Goal: Information Seeking & Learning: Learn about a topic

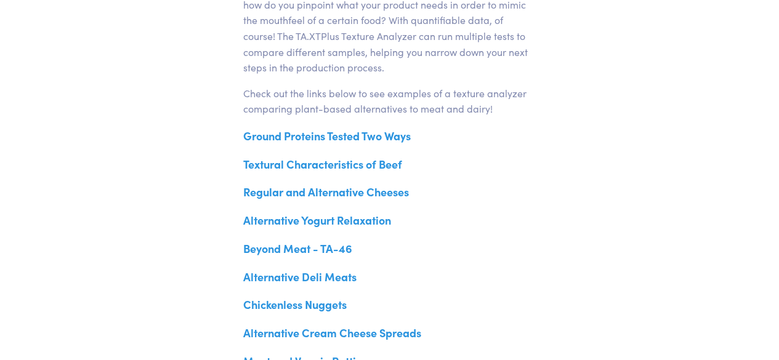
scroll to position [677, 0]
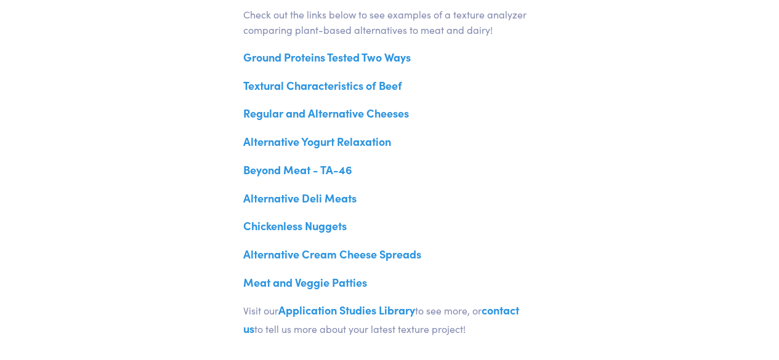
click at [294, 172] on link "Beyond Meat - TA-46" at bounding box center [297, 169] width 109 height 15
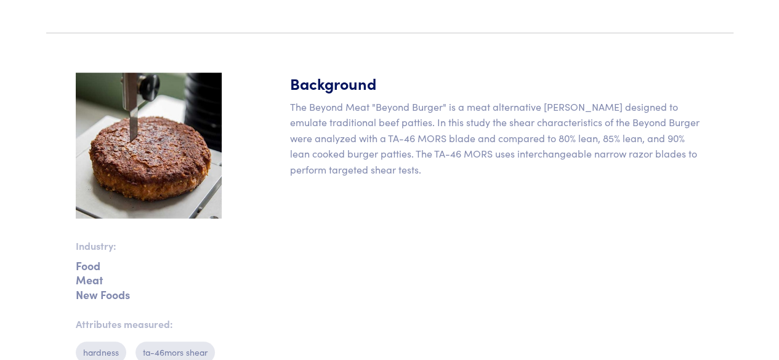
scroll to position [369, 0]
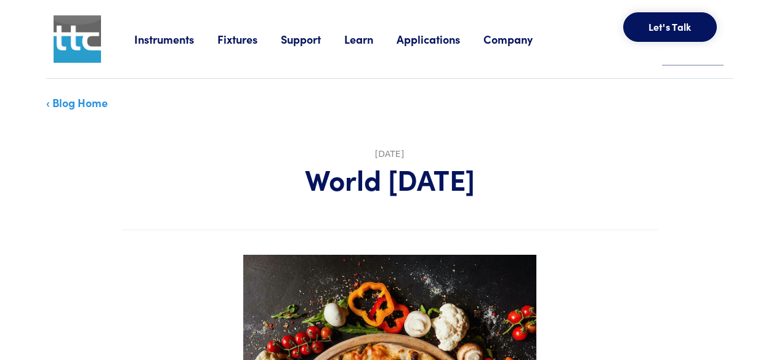
scroll to position [677, 0]
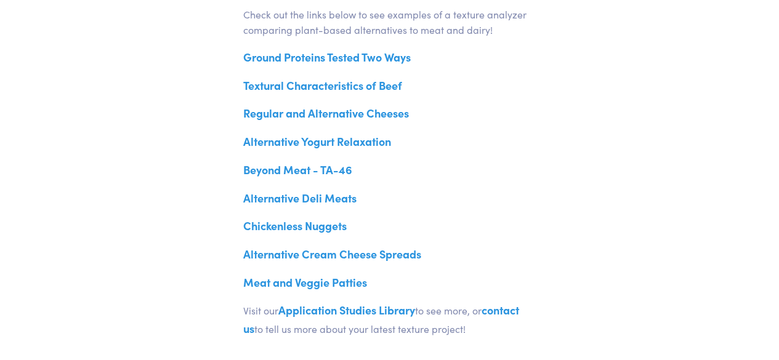
click at [315, 285] on link "Meat and Veggie Patties" at bounding box center [305, 282] width 124 height 15
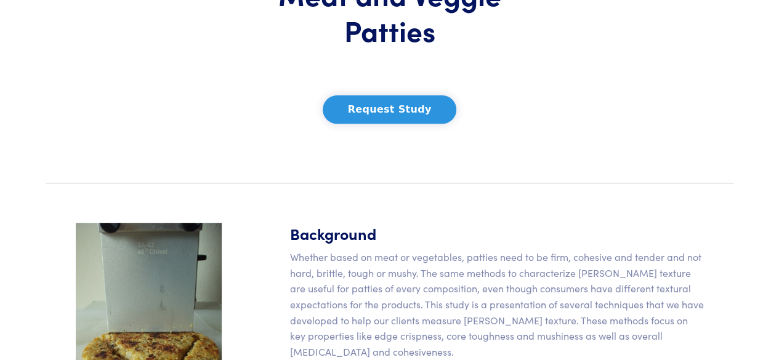
scroll to position [308, 0]
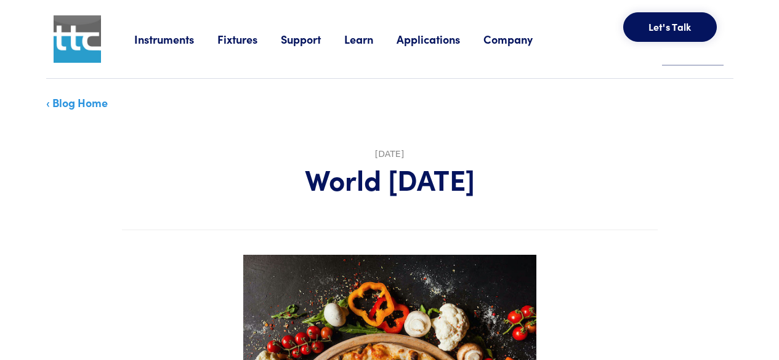
scroll to position [677, 0]
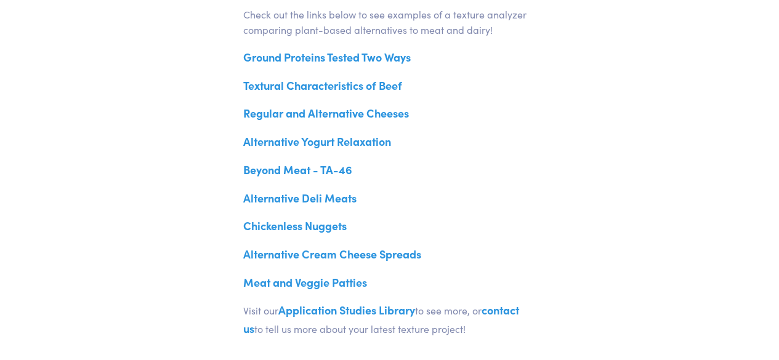
click at [309, 229] on link "Chickenless Nuggets" at bounding box center [294, 225] width 103 height 15
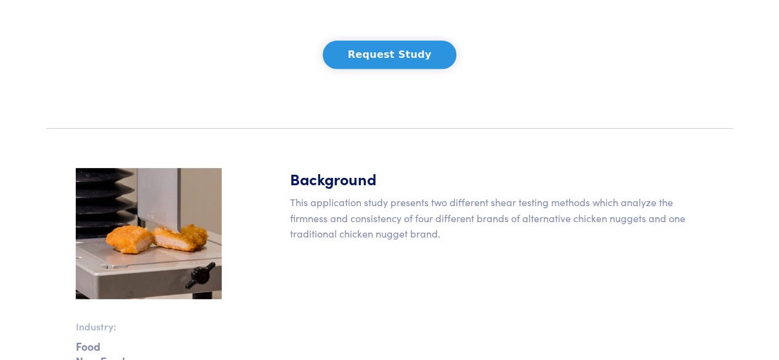
scroll to position [369, 0]
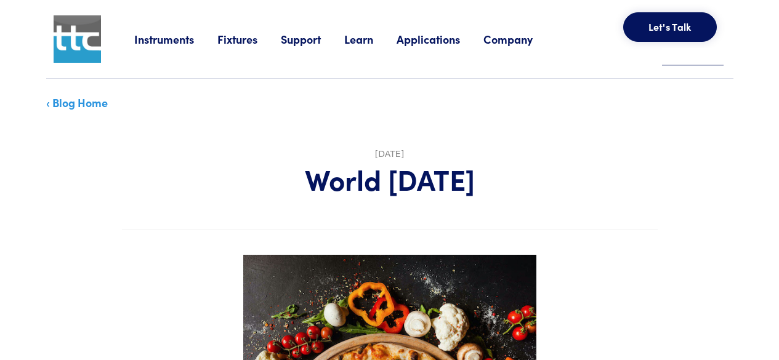
scroll to position [677, 0]
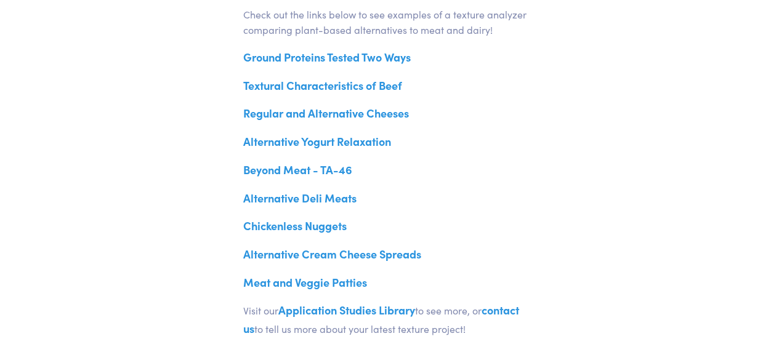
click at [346, 86] on link "Textural Characteristics of Beef" at bounding box center [322, 85] width 159 height 15
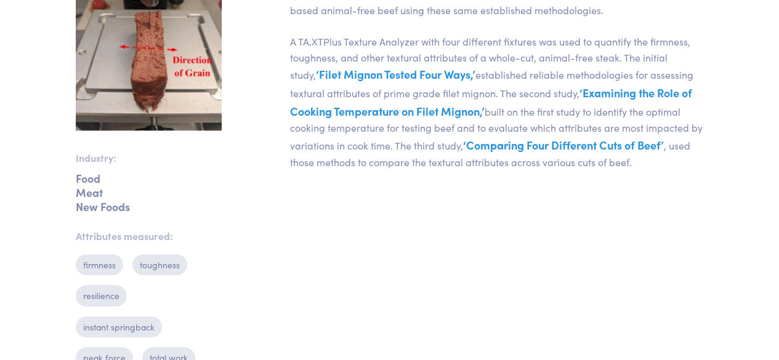
scroll to position [554, 0]
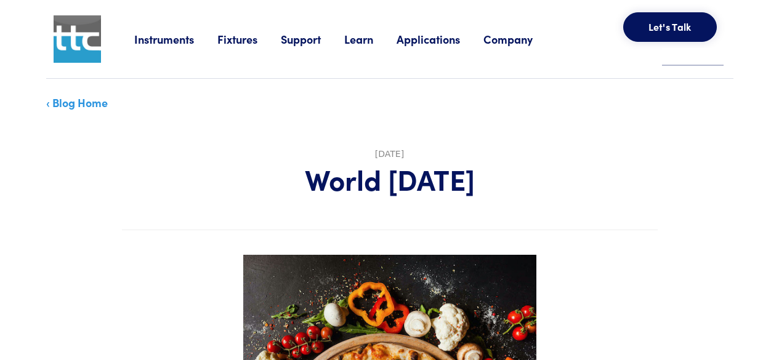
scroll to position [677, 0]
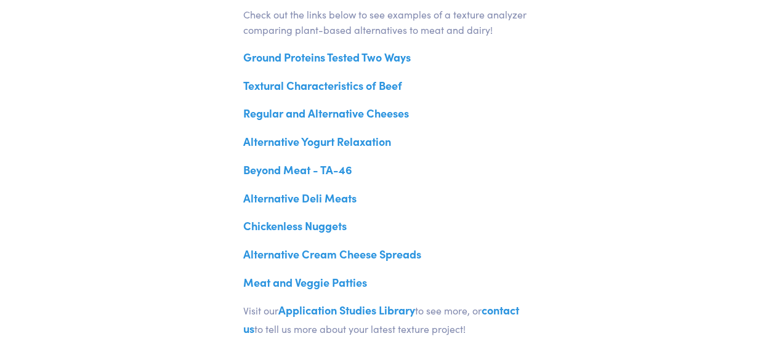
click at [337, 168] on link "Beyond Meat - TA-46" at bounding box center [297, 169] width 109 height 15
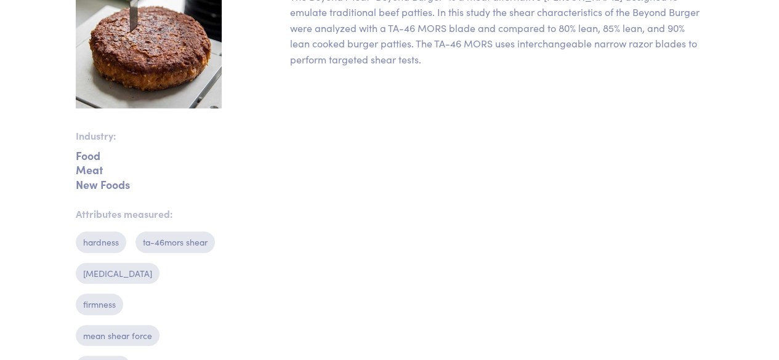
scroll to position [493, 0]
